Goal: Find specific page/section: Find specific page/section

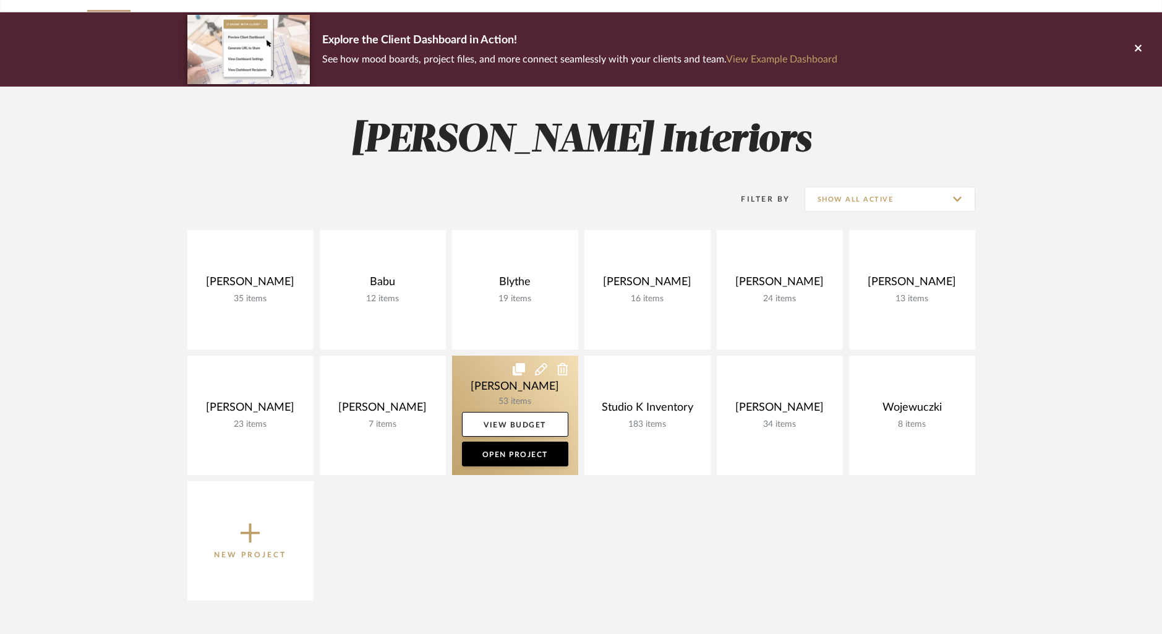
scroll to position [86, 0]
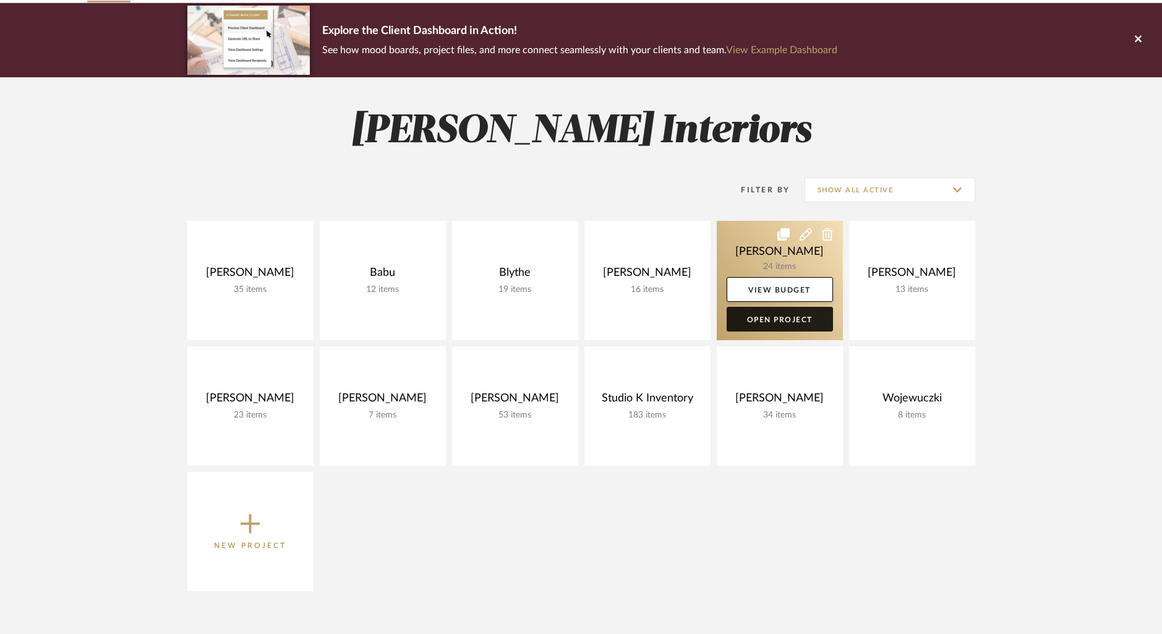
click at [775, 315] on link "Open Project" at bounding box center [780, 319] width 106 height 25
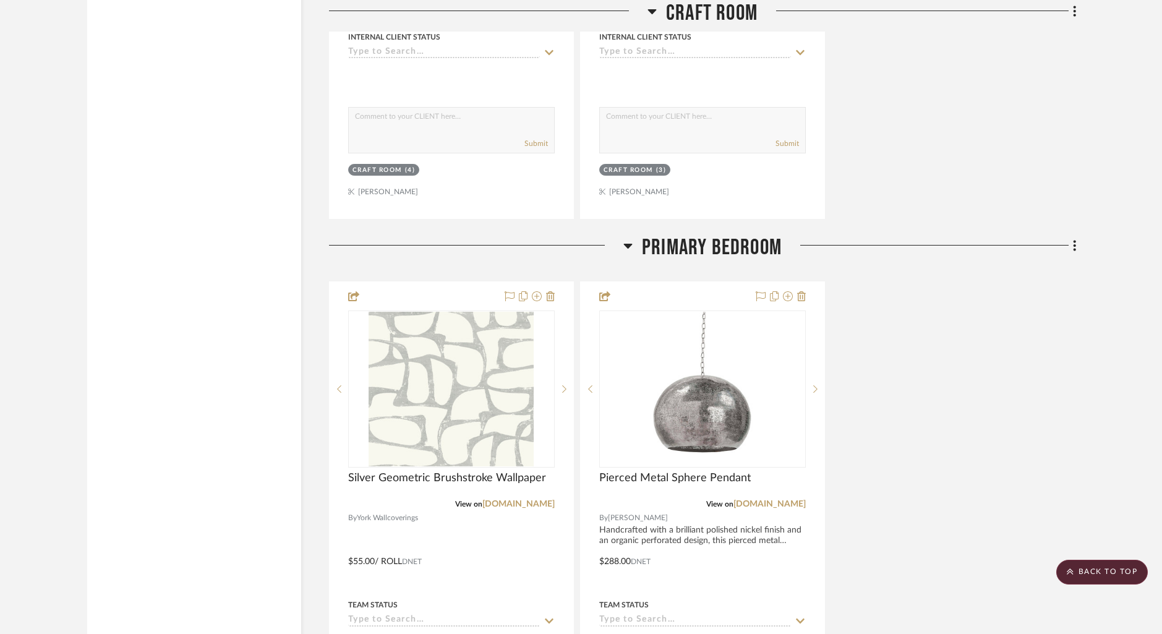
scroll to position [3199, 0]
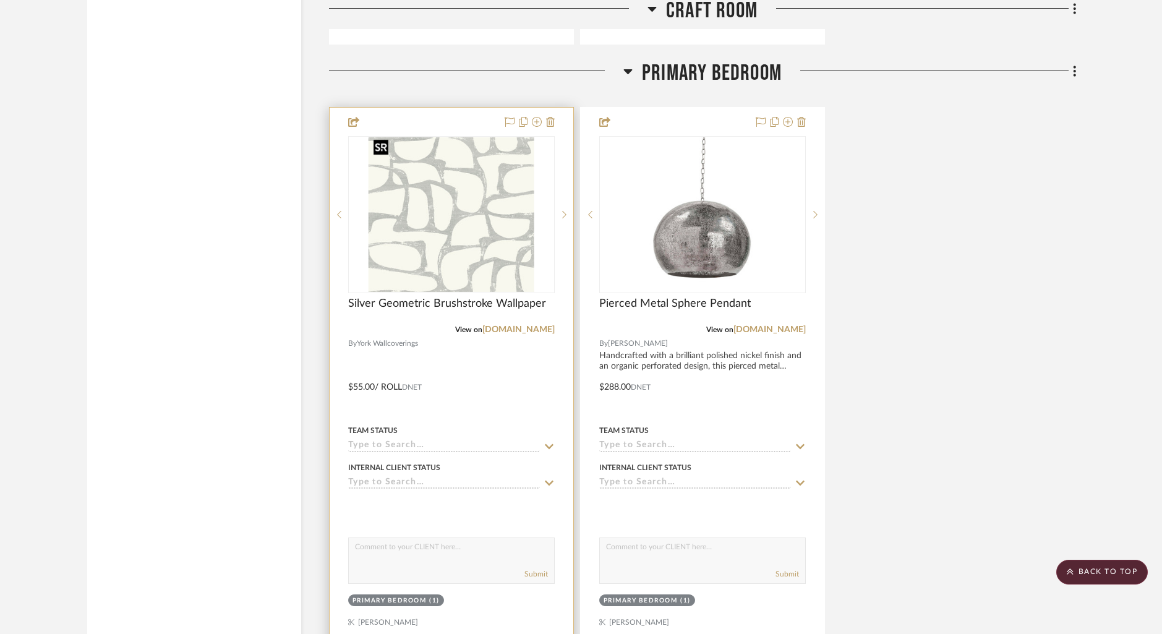
click at [0, 0] on img at bounding box center [0, 0] width 0 height 0
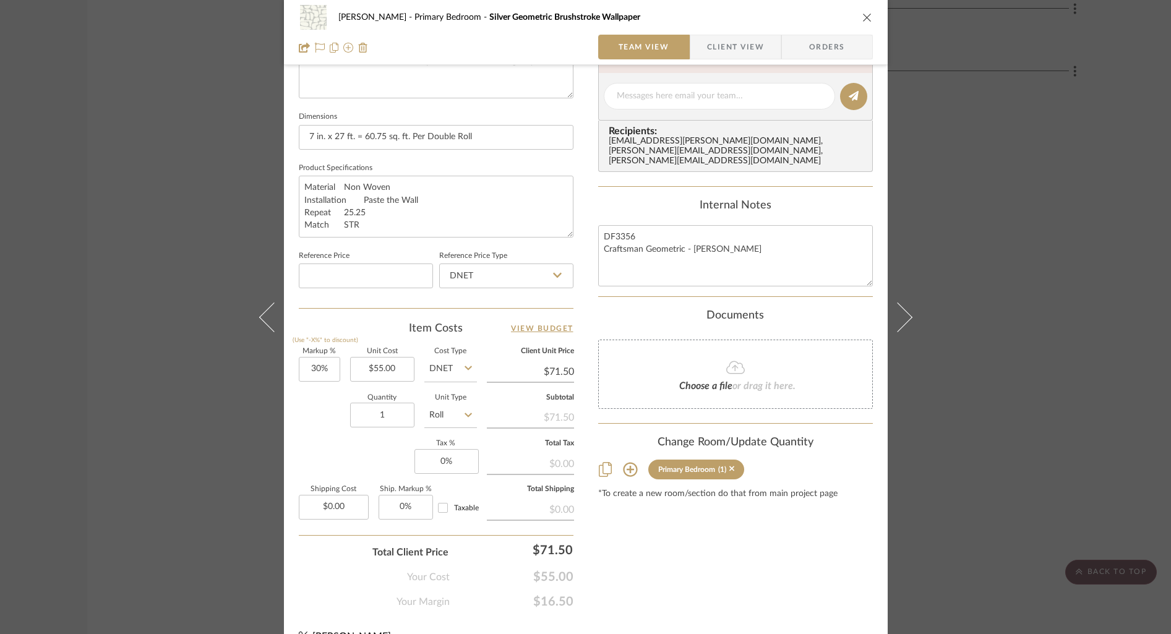
scroll to position [515, 0]
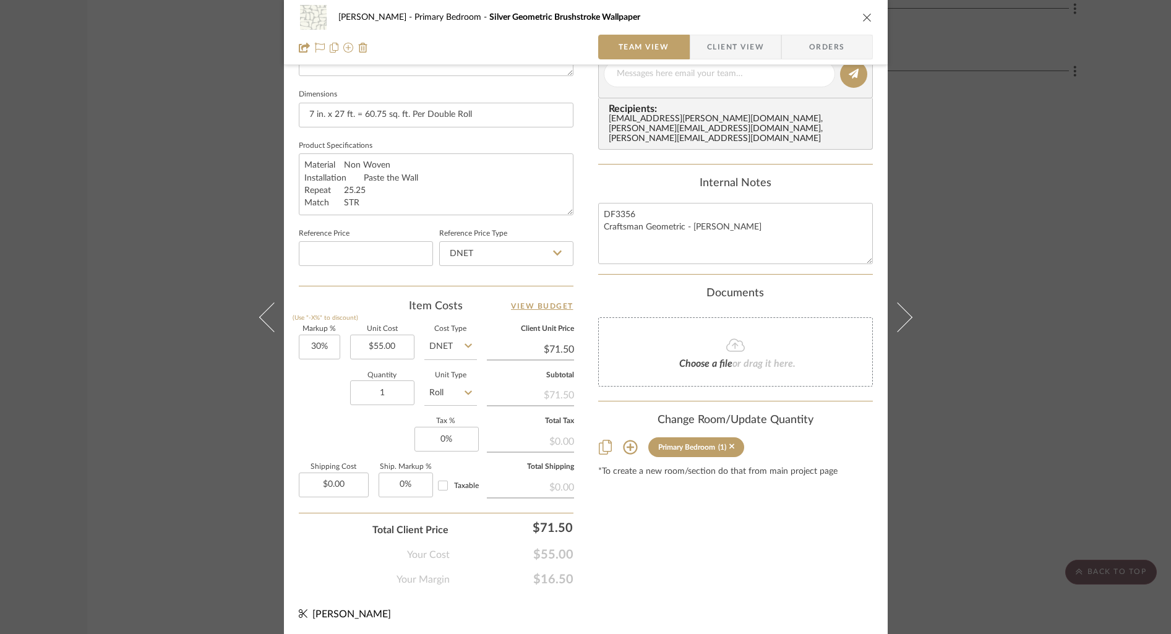
drag, startPoint x: 865, startPoint y: 21, endPoint x: 872, endPoint y: 23, distance: 7.7
click at [870, 22] on div "[PERSON_NAME] Primary Bedroom Silver Geometric Brushstroke Wallpaper Team View …" at bounding box center [586, 32] width 604 height 65
click at [862, 18] on icon "close" at bounding box center [867, 17] width 10 height 10
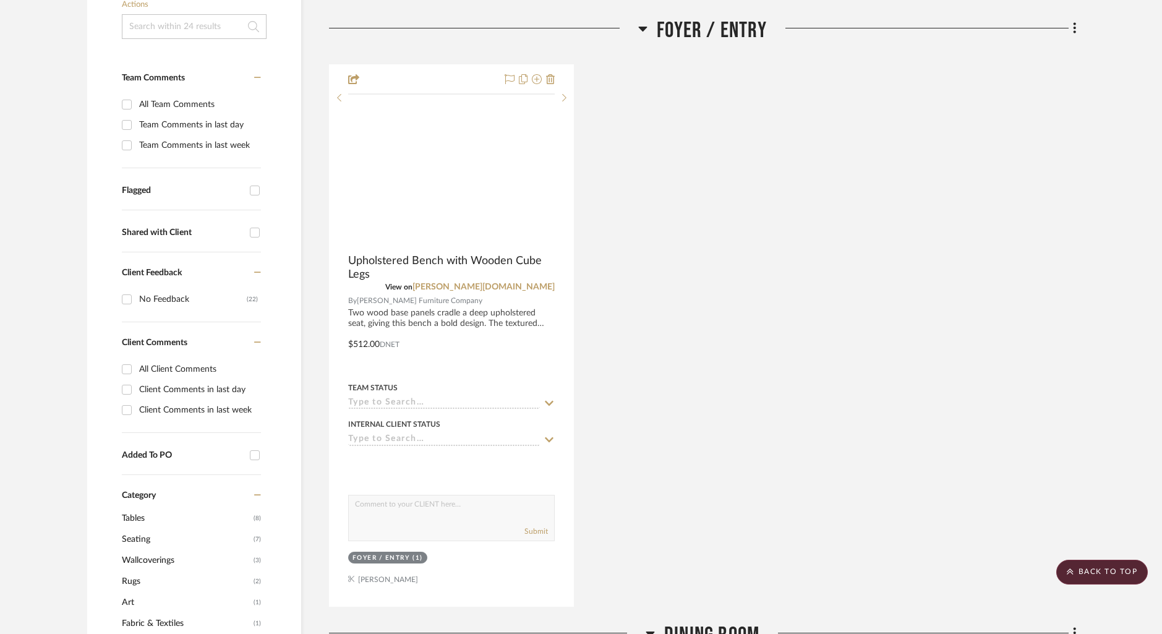
scroll to position [0, 0]
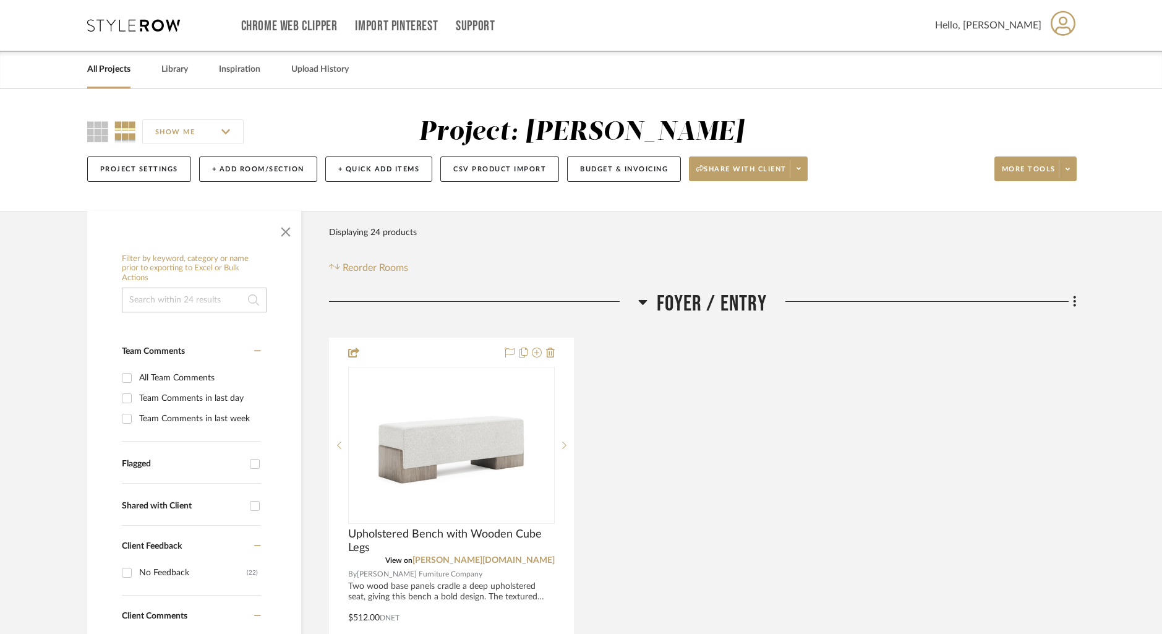
click at [111, 76] on link "All Projects" at bounding box center [108, 69] width 43 height 17
